Goal: Task Accomplishment & Management: Manage account settings

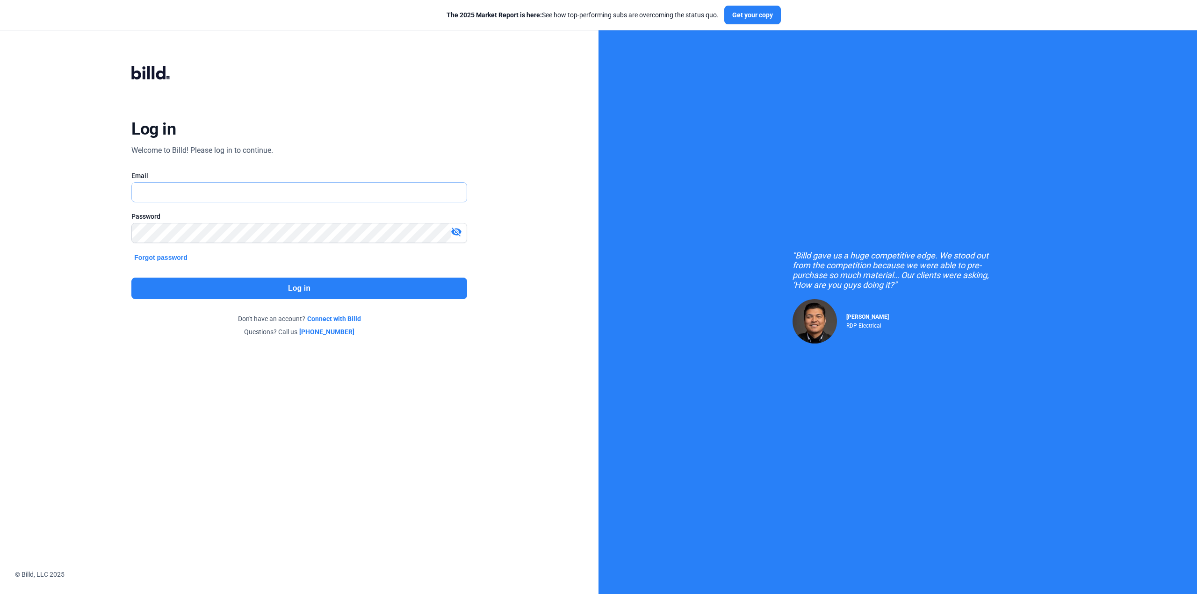
click at [157, 195] on input "text" at bounding box center [299, 192] width 334 height 19
type input "[PERSON_NAME][EMAIL_ADDRESS][DOMAIN_NAME]"
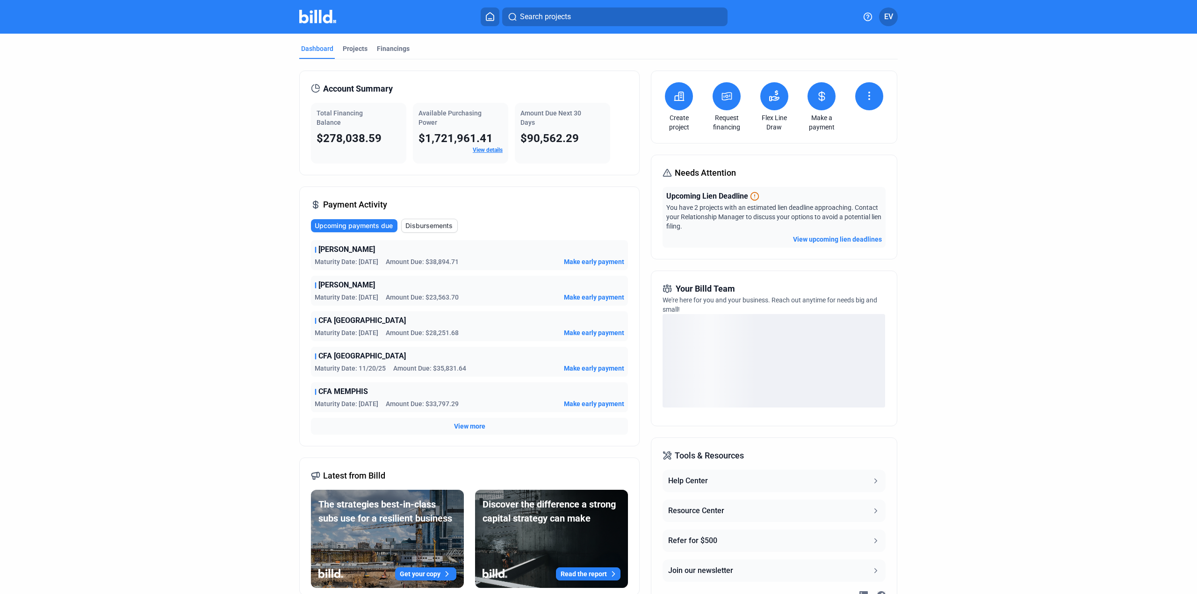
click at [819, 106] on button at bounding box center [822, 96] width 28 height 28
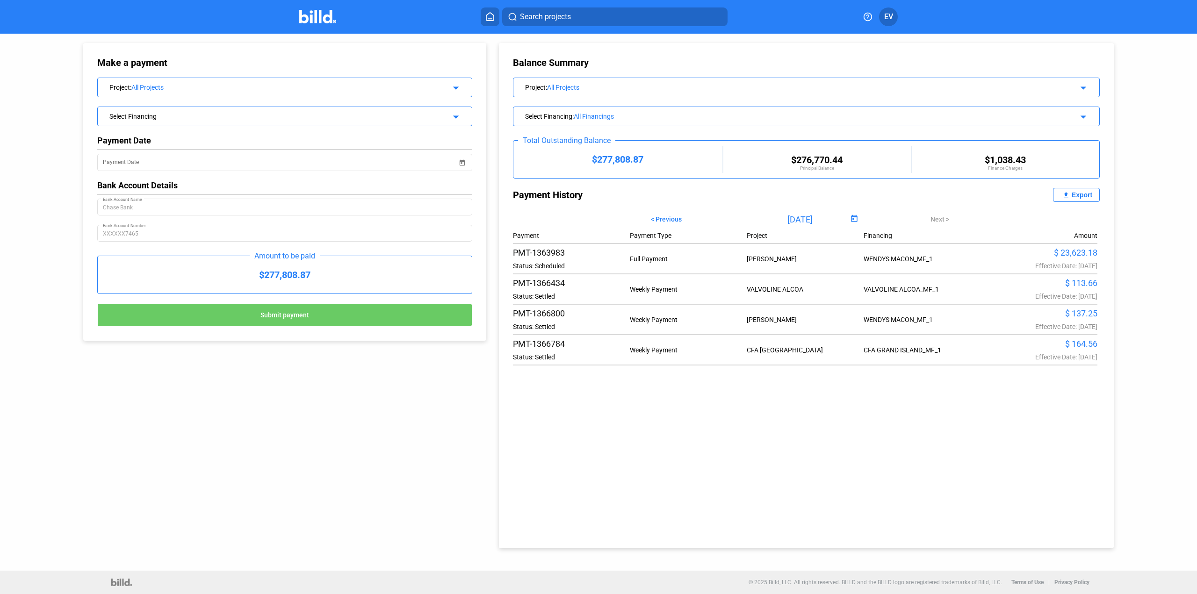
click at [457, 87] on mat-icon "arrow_drop_down" at bounding box center [454, 86] width 11 height 11
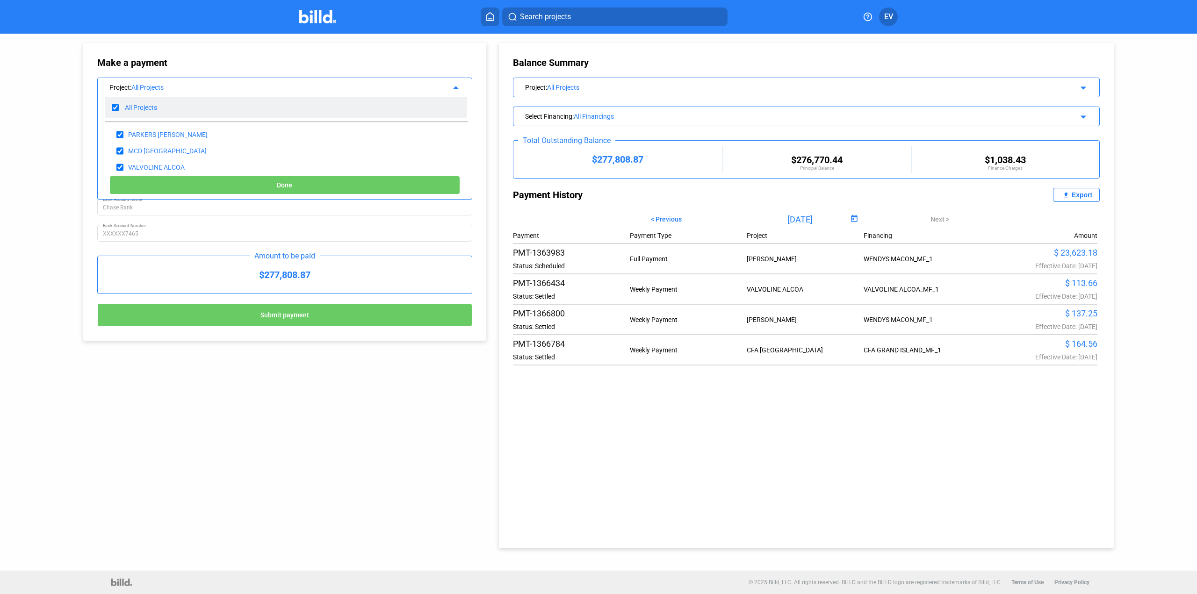
click at [112, 104] on input "checkbox" at bounding box center [115, 108] width 7 height 14
checkbox input "false"
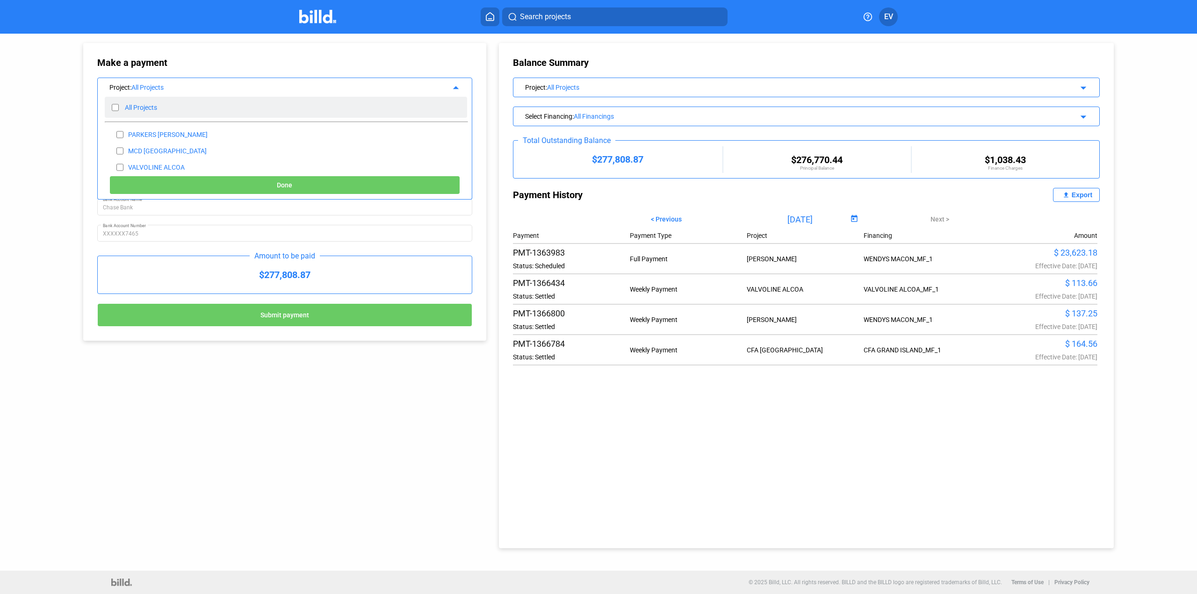
checkbox input "false"
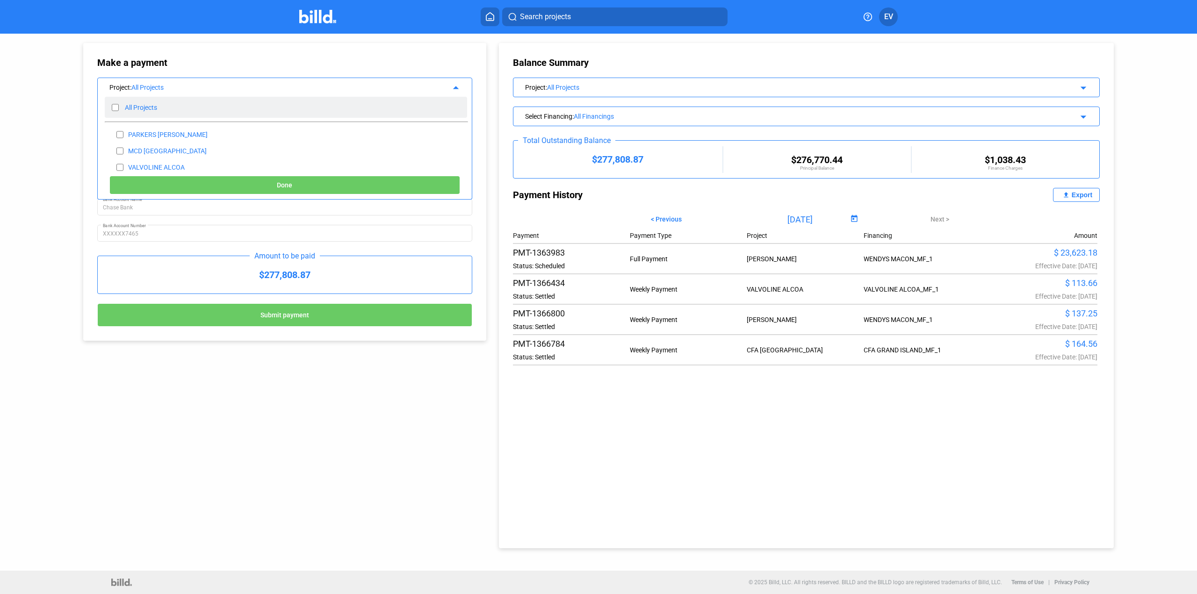
checkbox input "false"
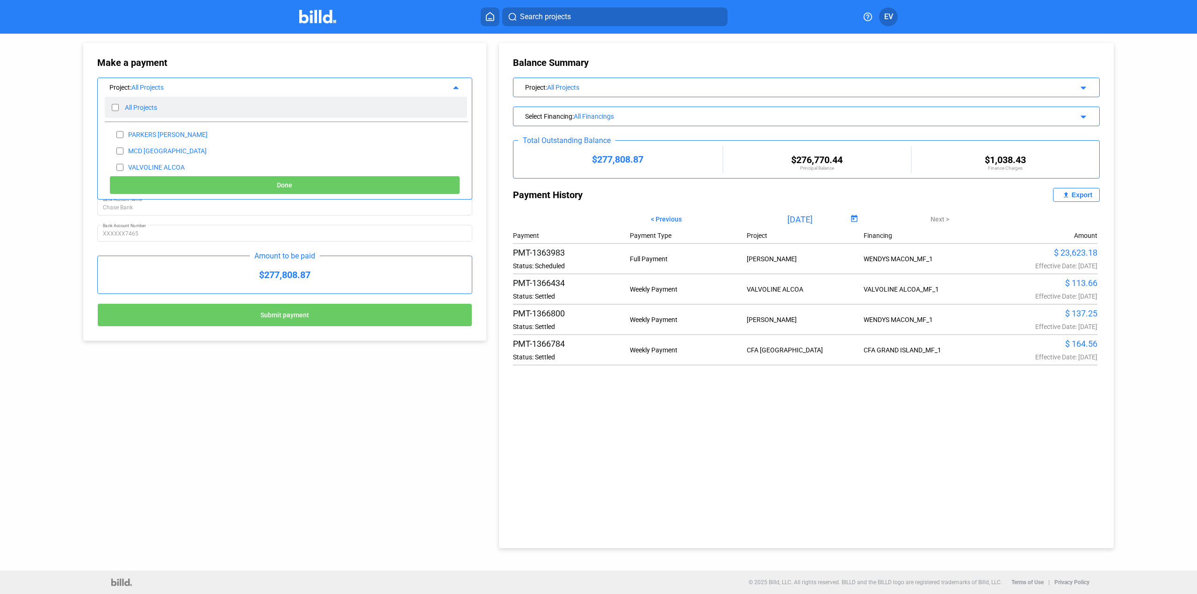
checkbox input "false"
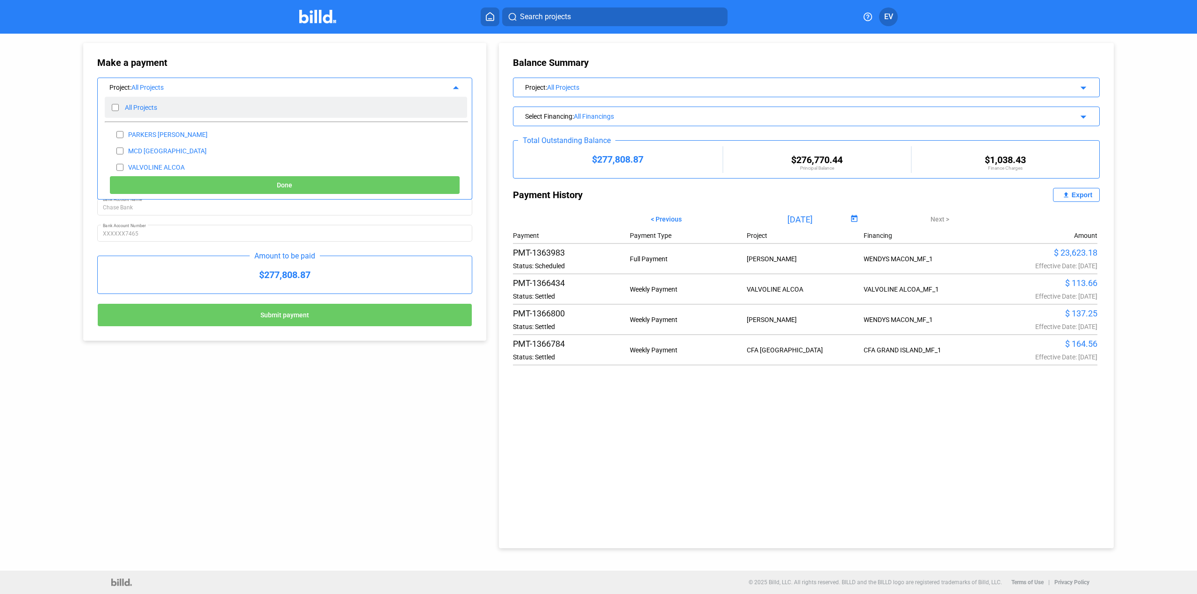
checkbox input "false"
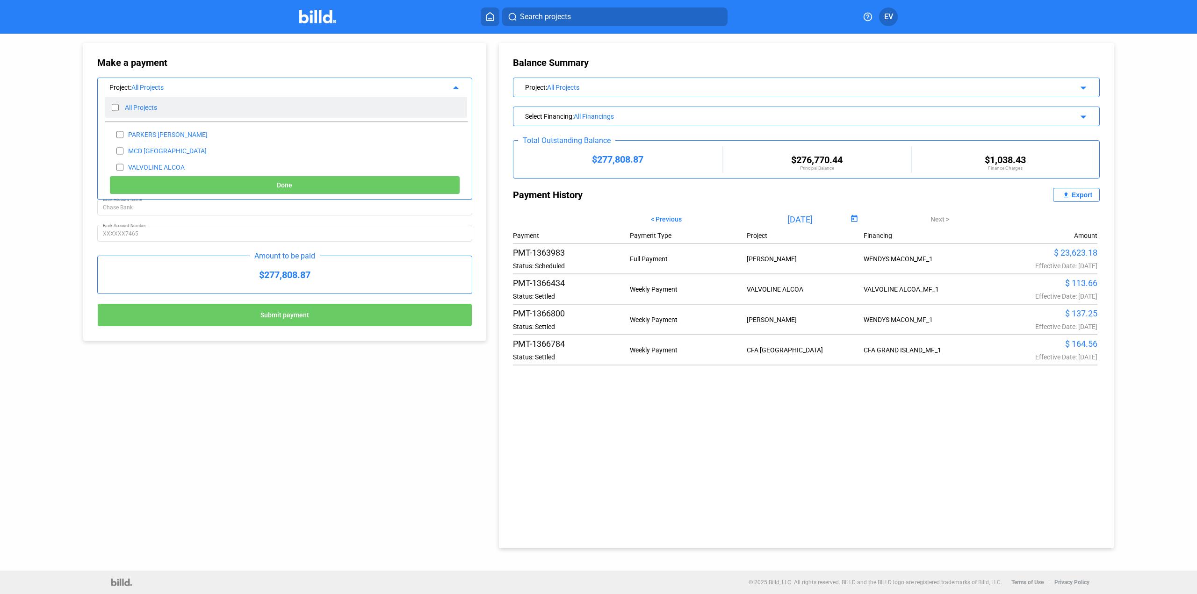
checkbox input "false"
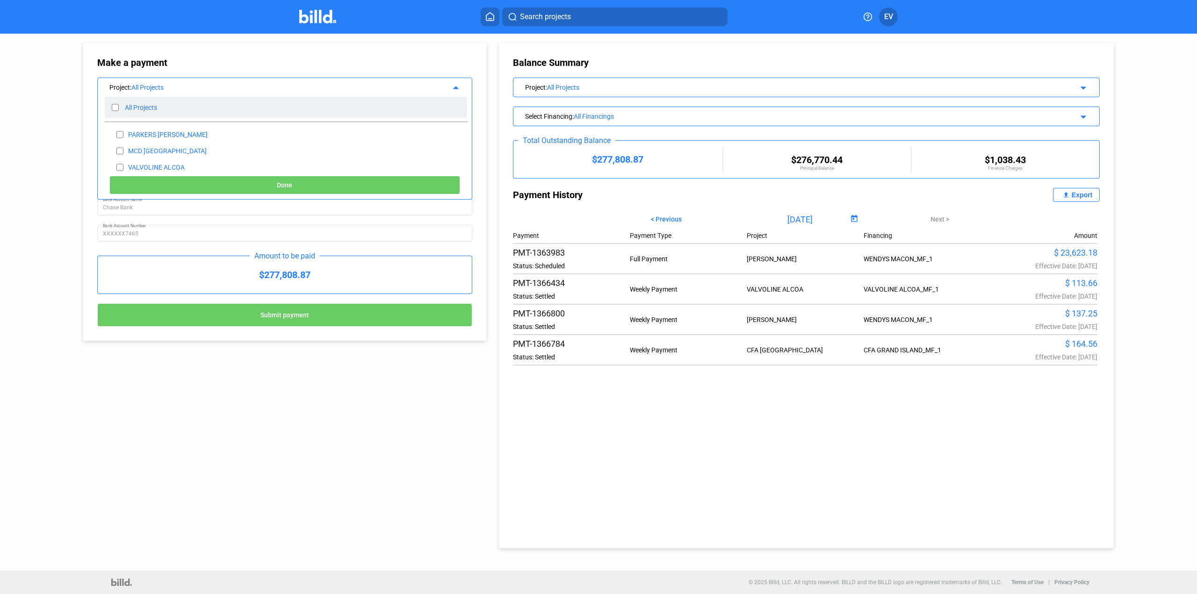
checkbox input "false"
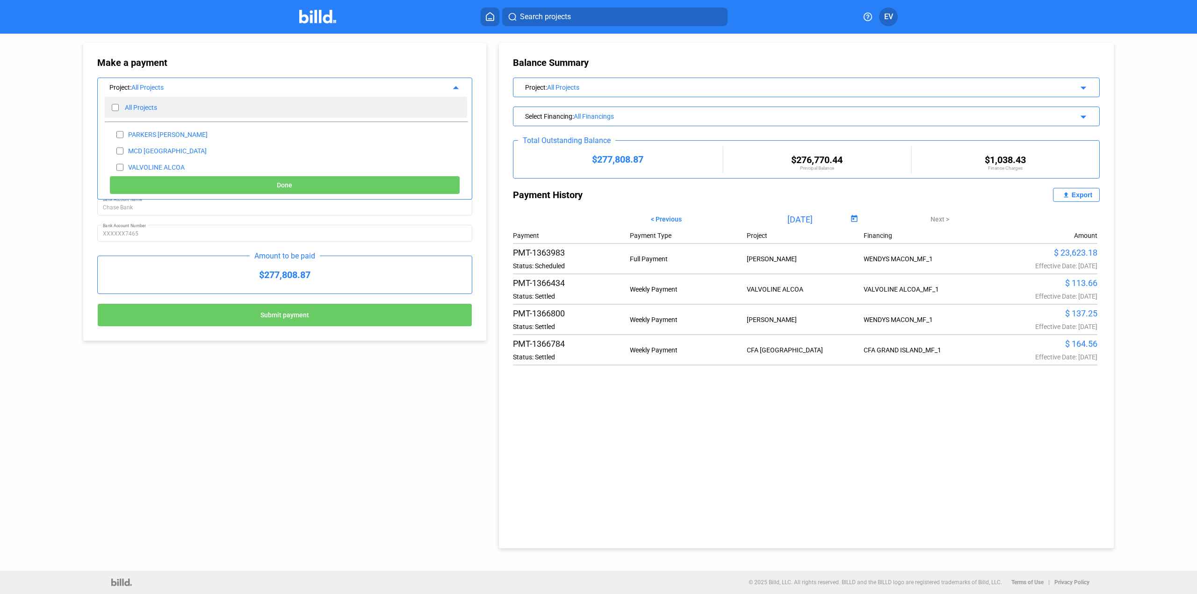
checkbox input "false"
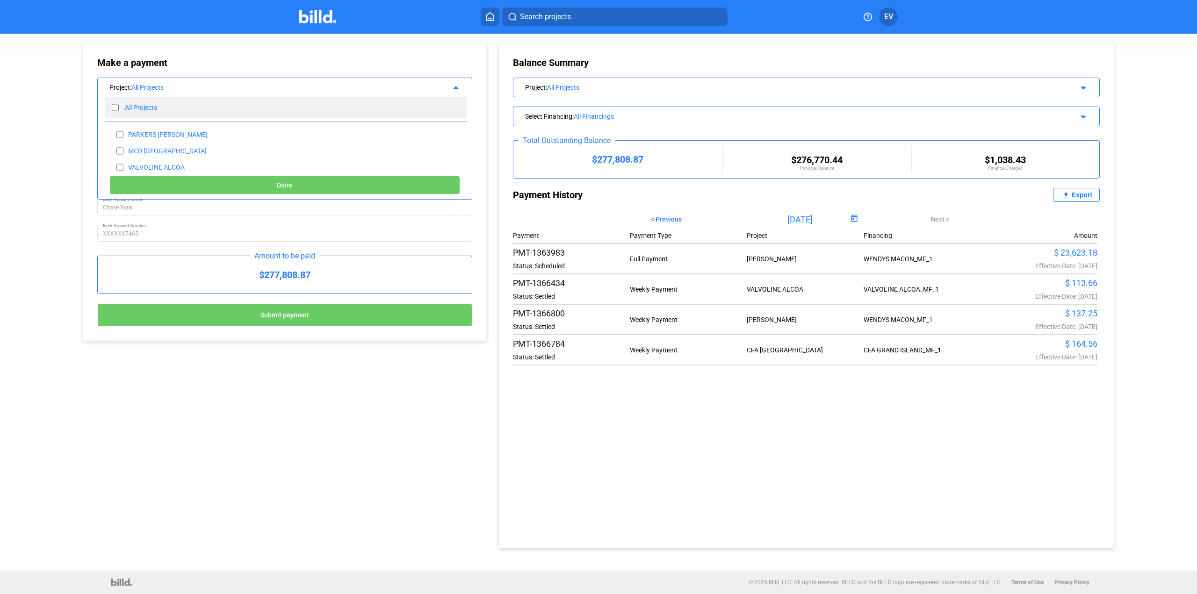
checkbox input "false"
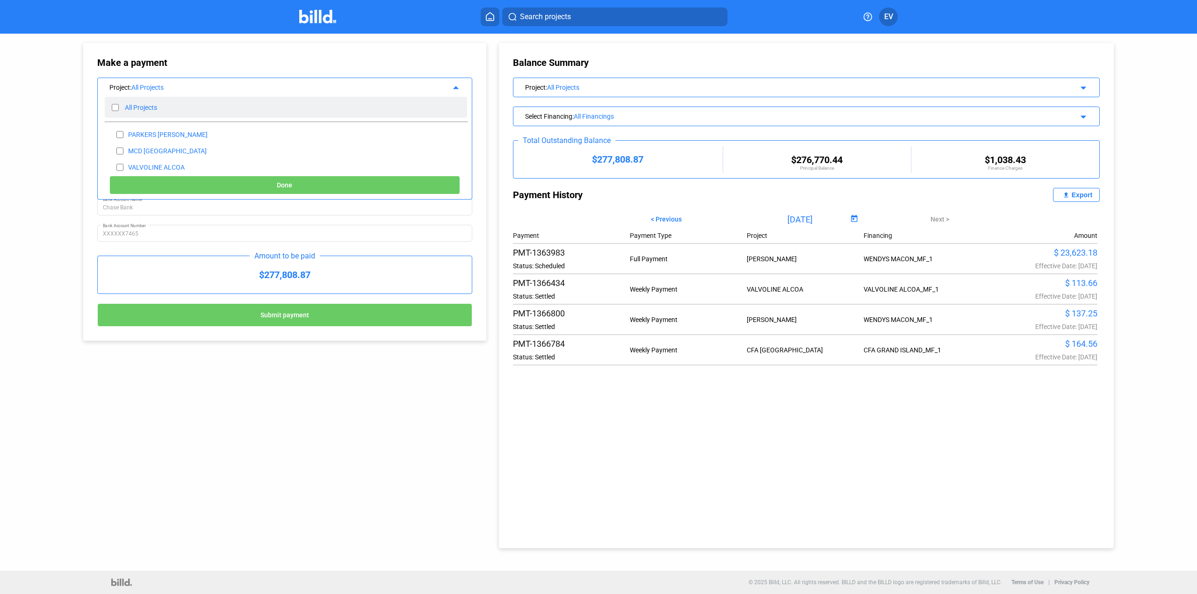
checkbox input "false"
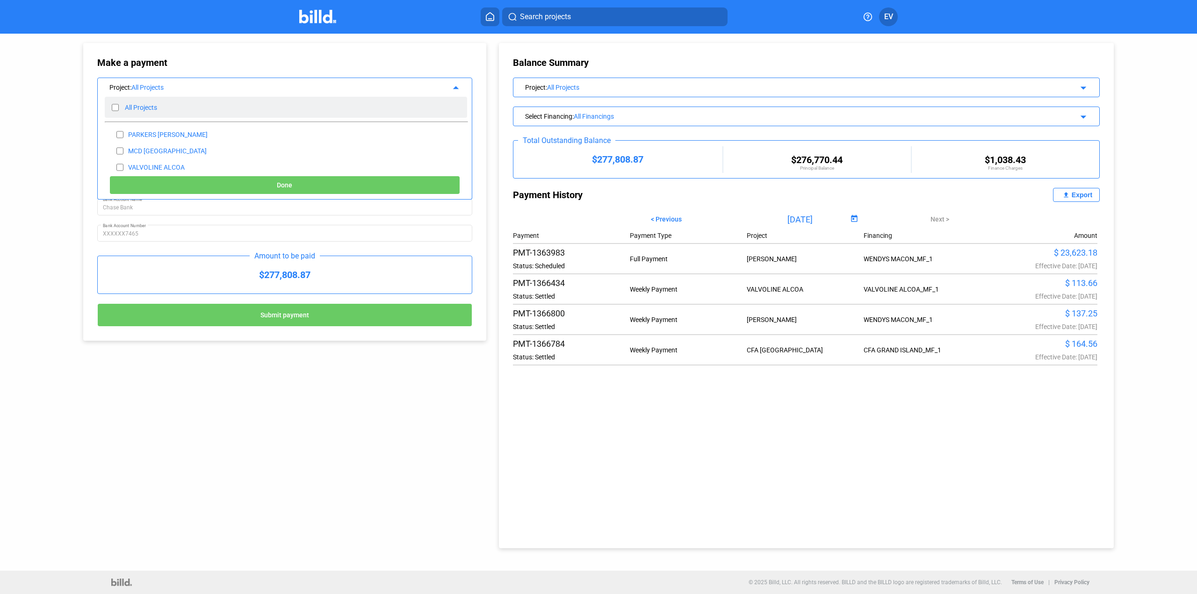
checkbox input "false"
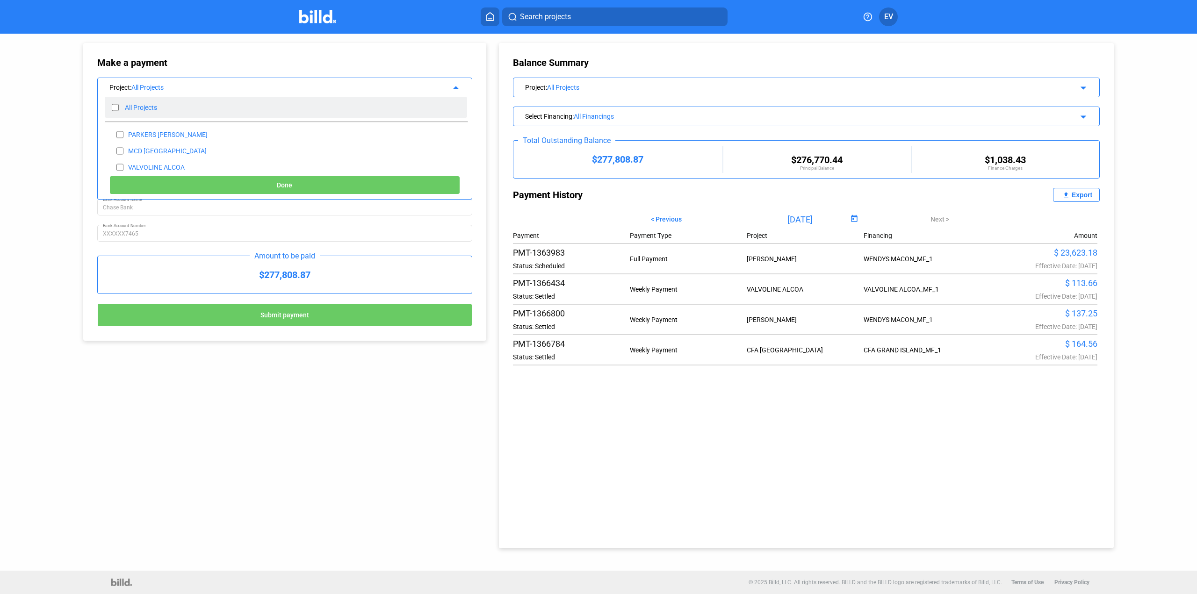
checkbox input "false"
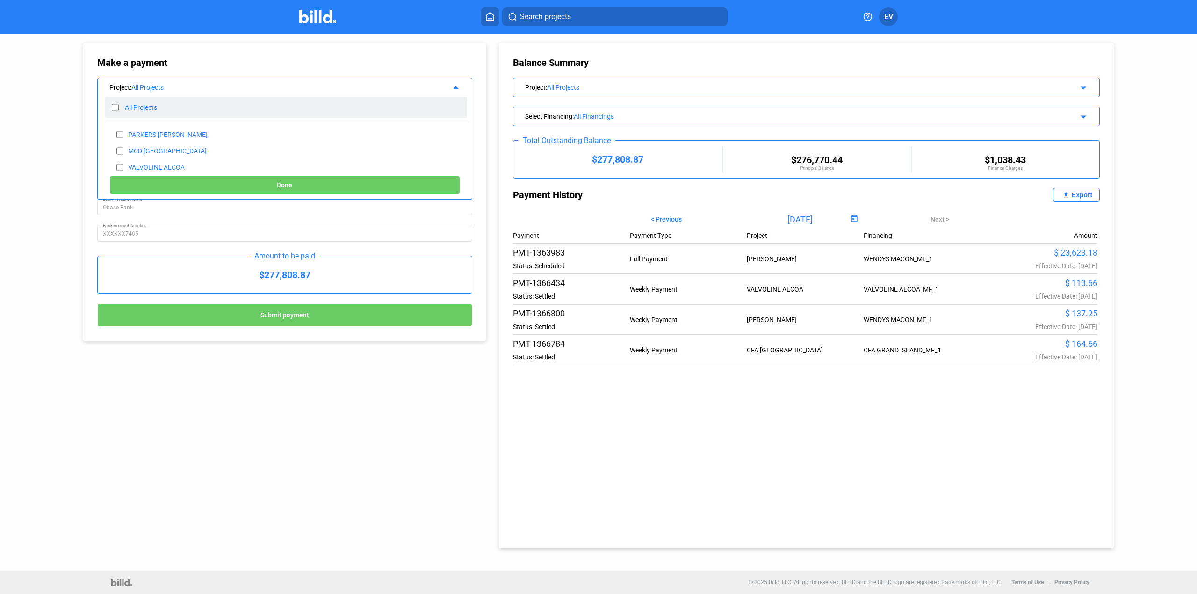
checkbox input "false"
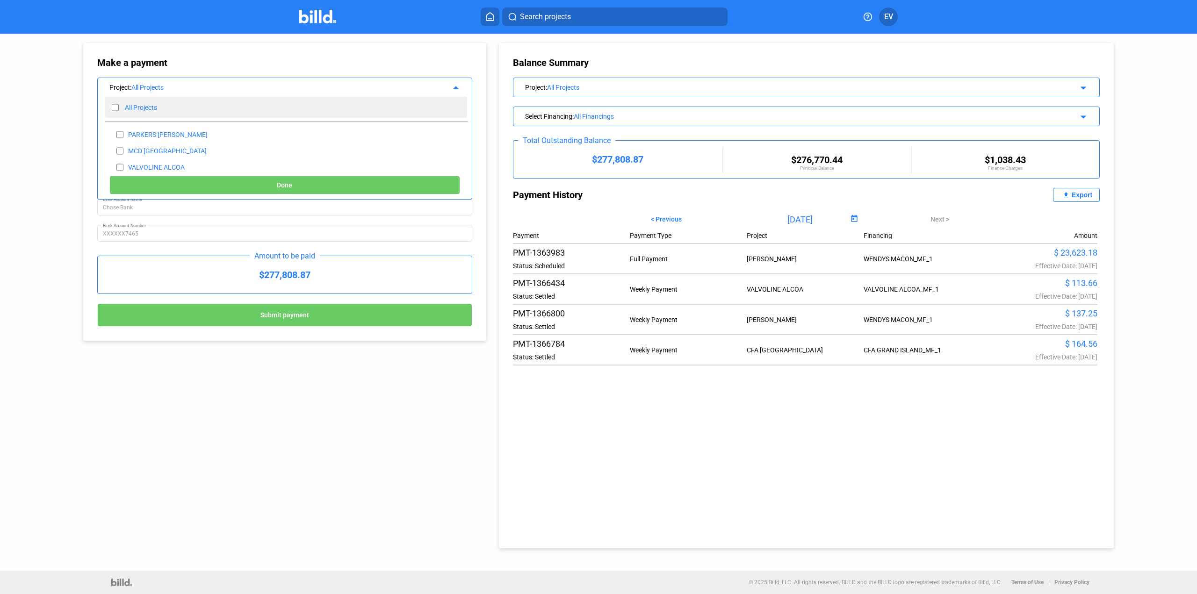
checkbox input "false"
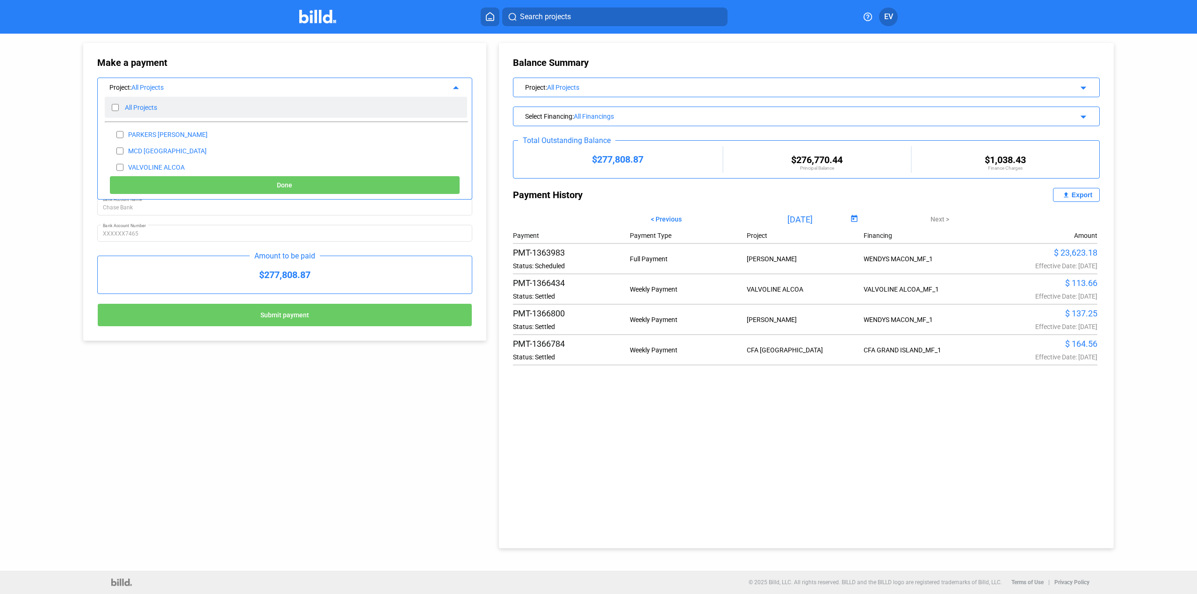
checkbox input "false"
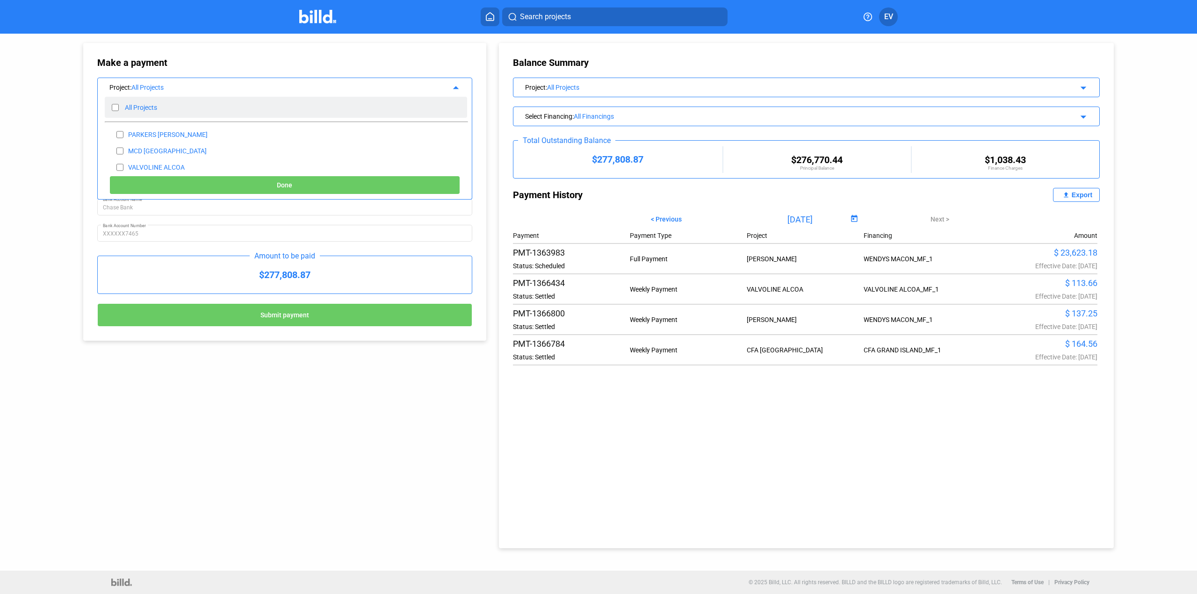
checkbox input "false"
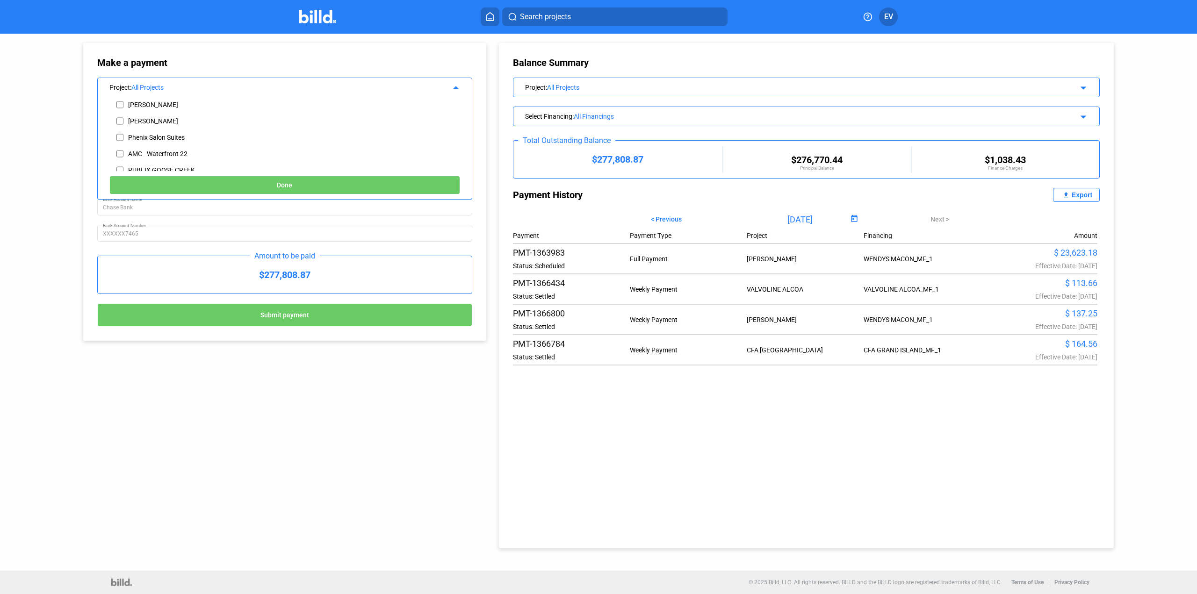
scroll to position [199, 0]
click at [119, 116] on input "checkbox" at bounding box center [119, 116] width 7 height 14
checkbox input "true"
click at [267, 184] on button "Done" at bounding box center [284, 185] width 351 height 19
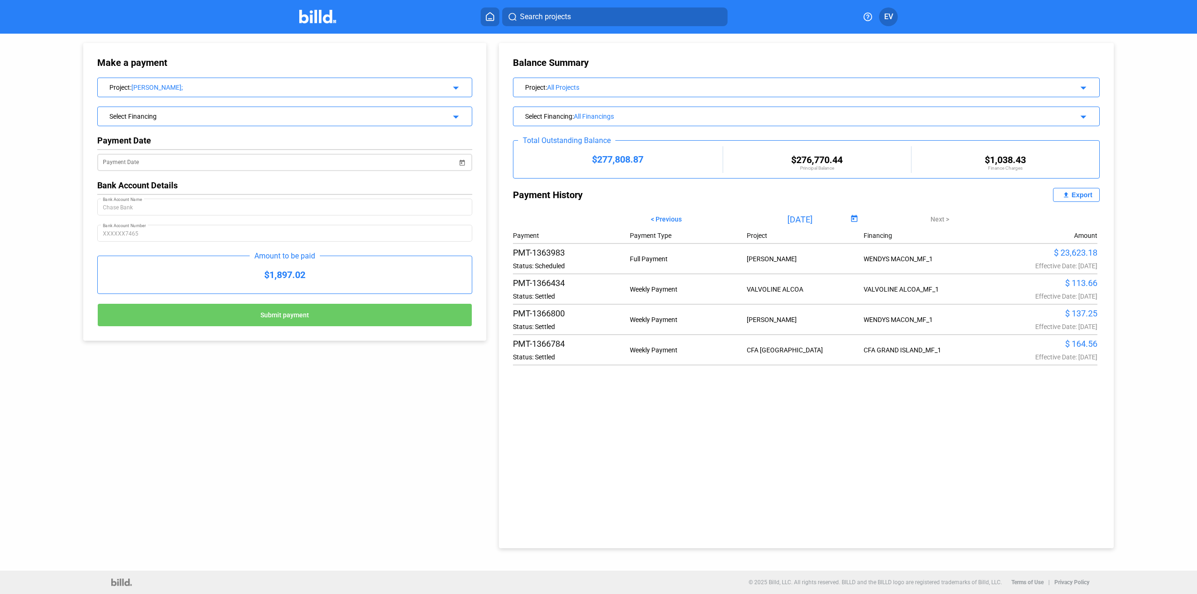
click at [463, 163] on span "Open calendar" at bounding box center [462, 157] width 22 height 22
click at [151, 250] on span "7" at bounding box center [147, 248] width 17 height 17
click at [164, 247] on span "8" at bounding box center [166, 248] width 17 height 17
type input "[DATE]"
click at [338, 315] on button "Submit payment" at bounding box center [284, 315] width 375 height 23
